Goal: Task Accomplishment & Management: Complete application form

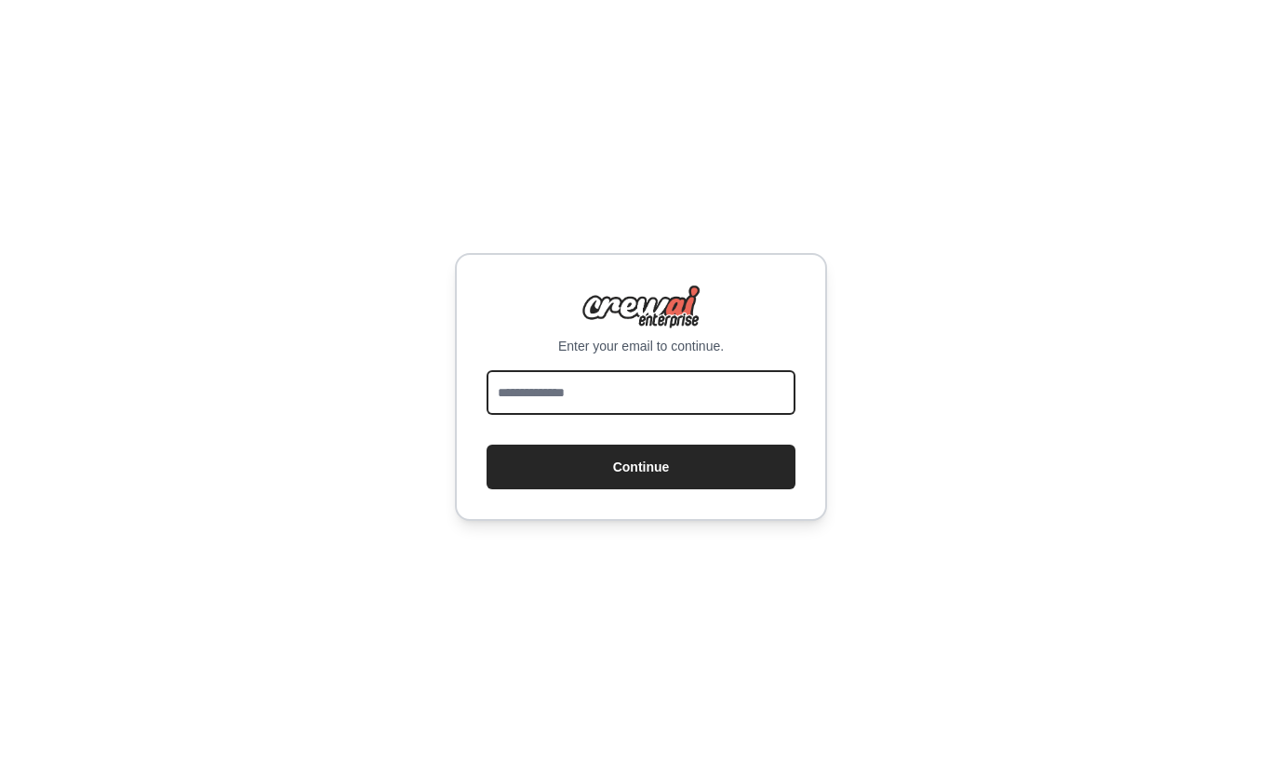
click at [532, 396] on input "email" at bounding box center [640, 392] width 309 height 45
type input "**********"
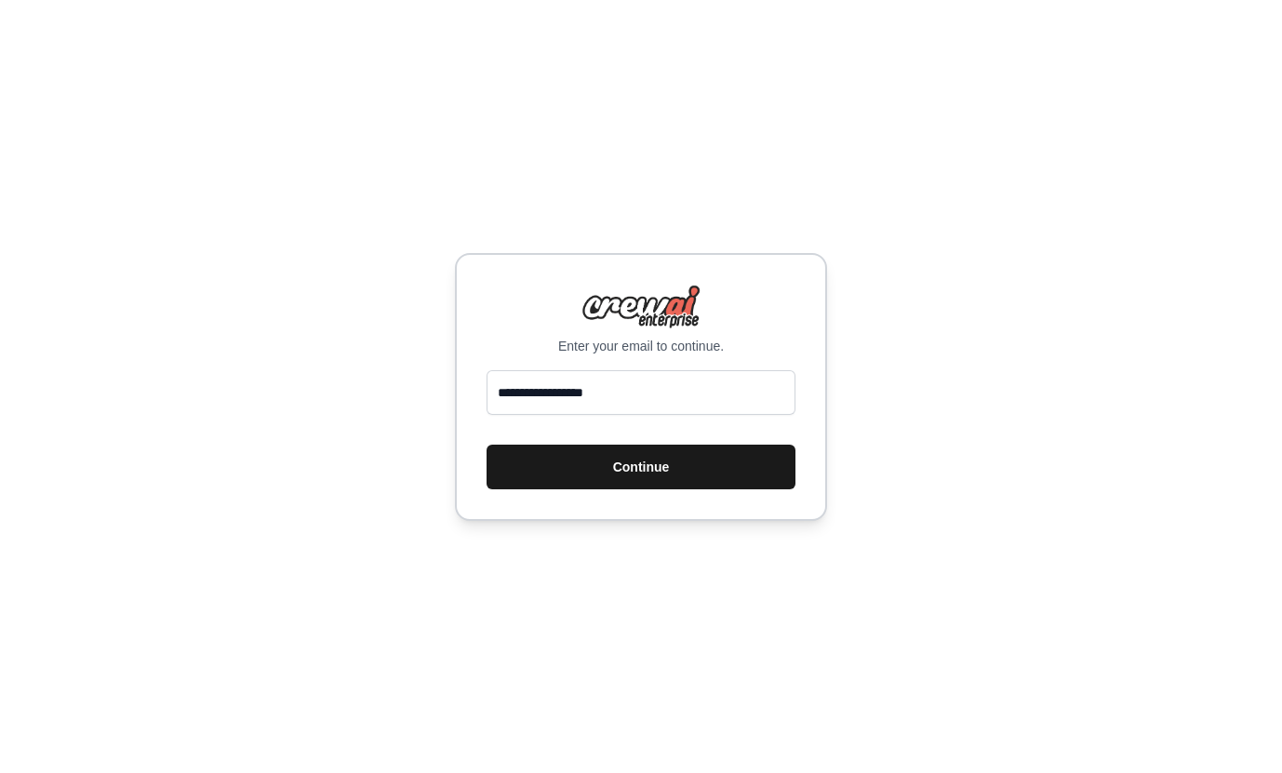
click at [579, 465] on button "Continue" at bounding box center [640, 467] width 309 height 45
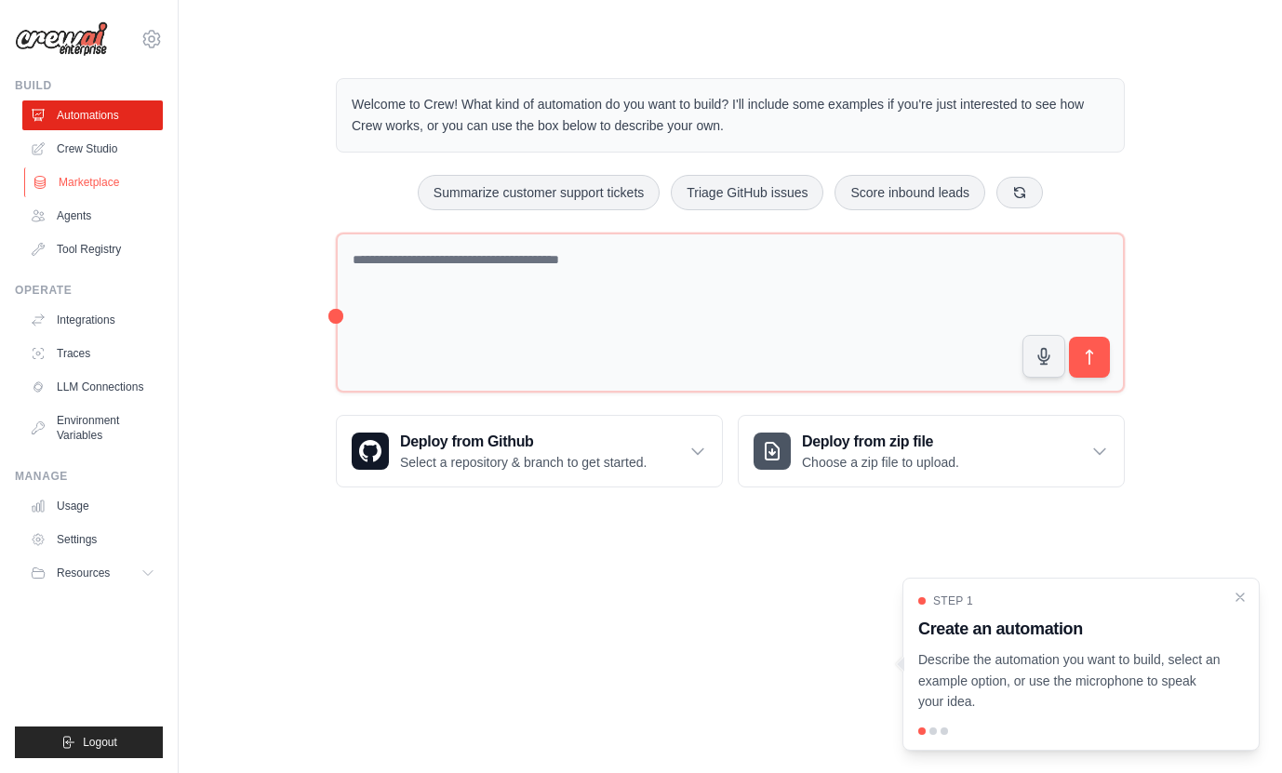
click at [80, 172] on link "Marketplace" at bounding box center [94, 182] width 140 height 30
